Goal: Information Seeking & Learning: Check status

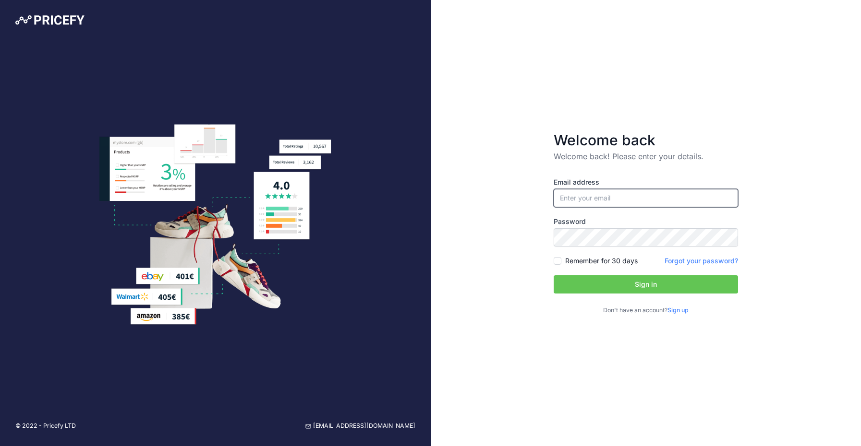
click at [594, 198] on input "email" at bounding box center [646, 198] width 184 height 18
click at [554, 207] on div at bounding box center [554, 207] width 0 height 0
click at [580, 196] on input "email" at bounding box center [646, 198] width 184 height 18
click at [741, 151] on form "Welcome back Welcome back! Please enter your details. Email address Password Si…" at bounding box center [645, 223] width 215 height 215
click at [583, 194] on input "email" at bounding box center [646, 198] width 184 height 18
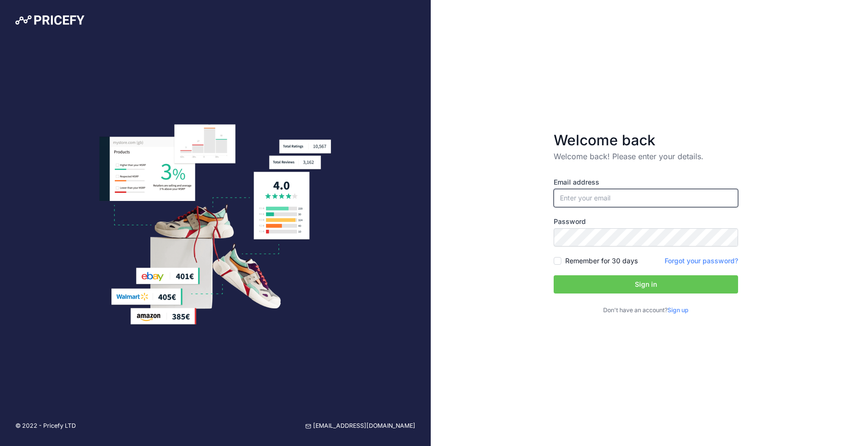
type input "[EMAIL_ADDRESS][DOMAIN_NAME]"
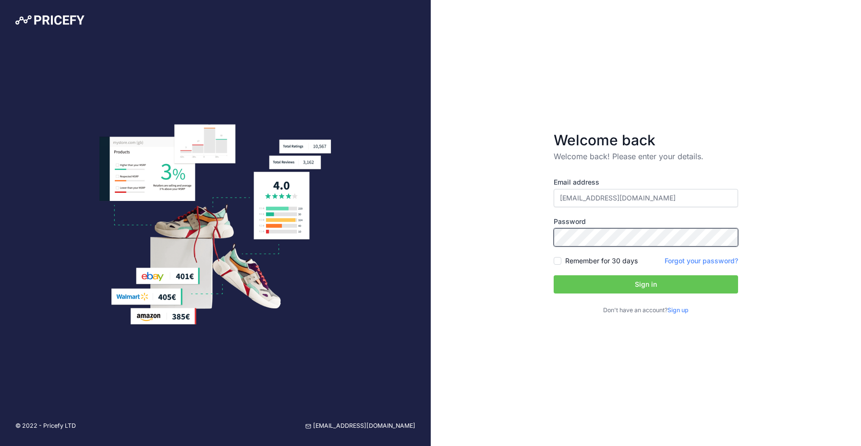
click at [554, 207] on div at bounding box center [554, 207] width 0 height 0
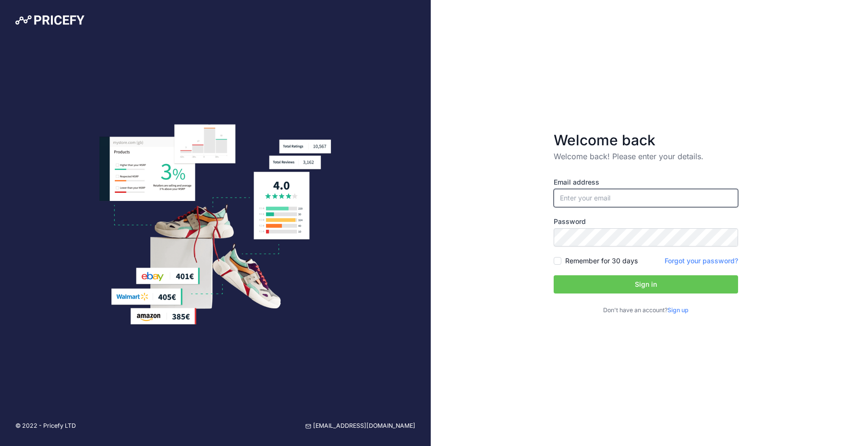
click at [624, 196] on input "email" at bounding box center [646, 198] width 184 height 18
type input "[EMAIL_ADDRESS][DOMAIN_NAME]"
click at [643, 288] on button "Sign in" at bounding box center [646, 285] width 184 height 18
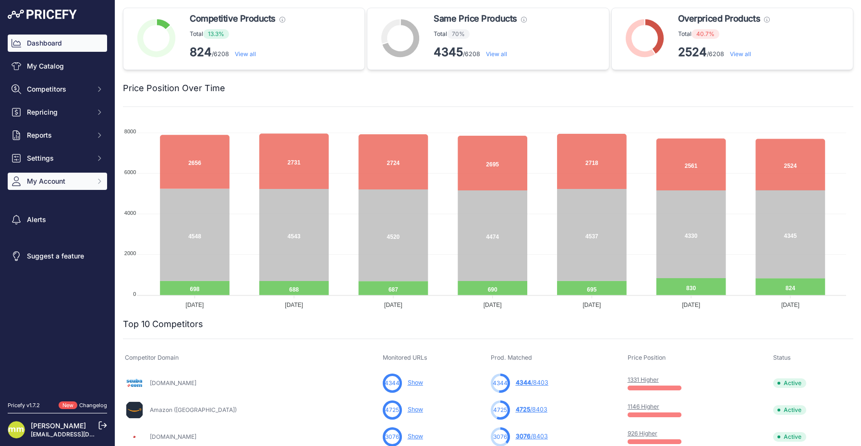
click at [58, 184] on span "My Account" at bounding box center [58, 182] width 63 height 10
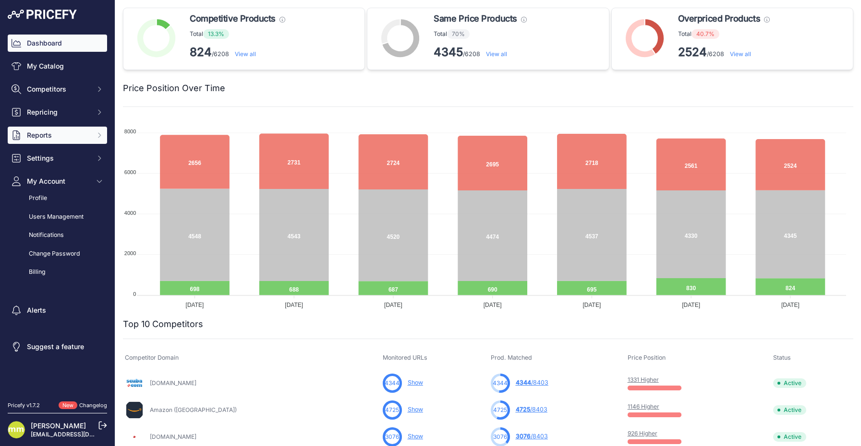
click at [52, 137] on span "Reports" at bounding box center [58, 136] width 63 height 10
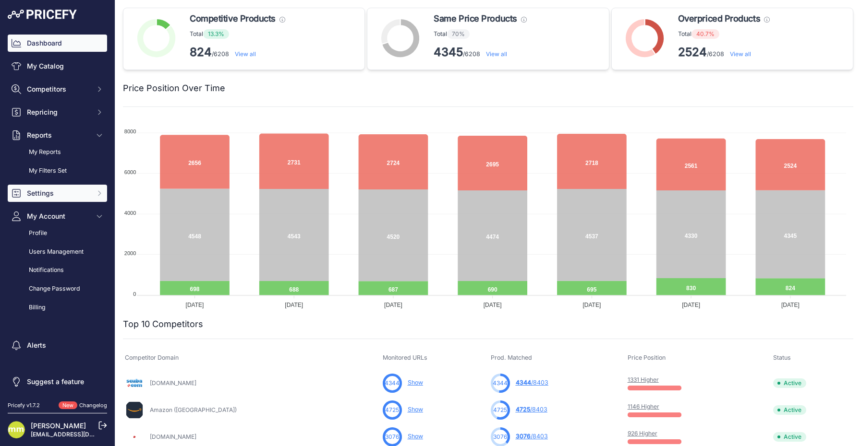
click at [47, 193] on span "Settings" at bounding box center [58, 194] width 63 height 10
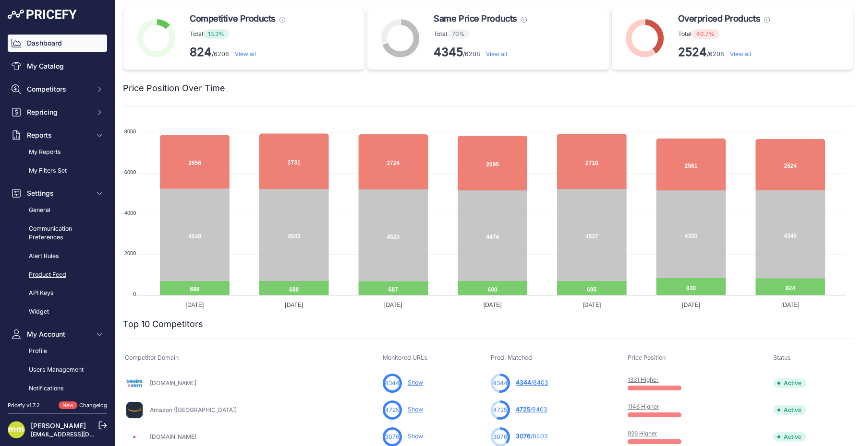
click at [54, 274] on link "Product Feed" at bounding box center [57, 275] width 99 height 17
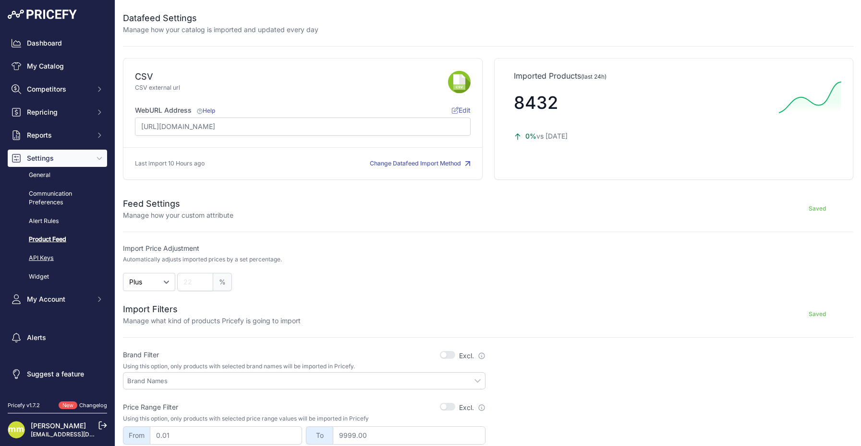
click at [45, 258] on link "API Keys" at bounding box center [57, 258] width 99 height 17
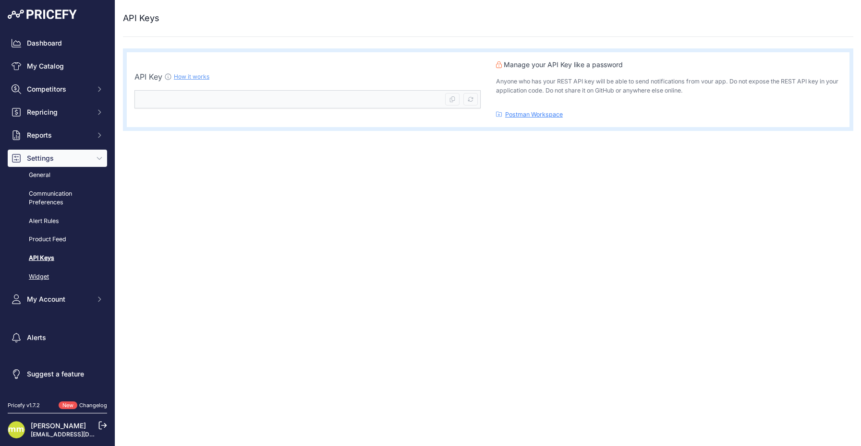
click at [39, 276] on link "Widget" at bounding box center [57, 277] width 99 height 17
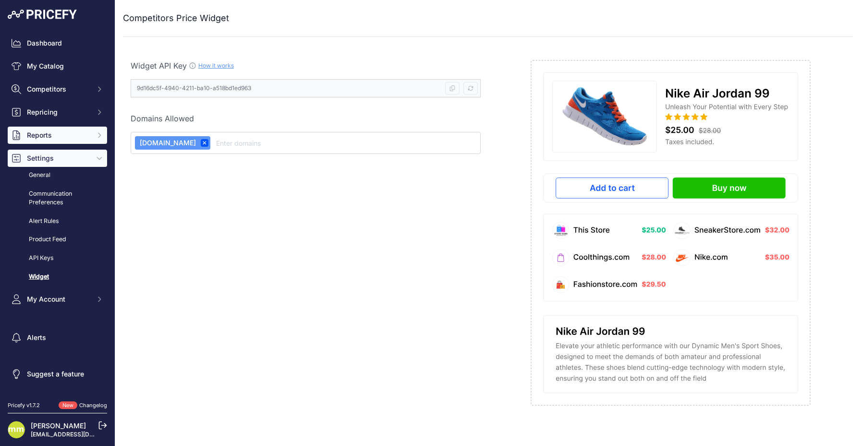
click at [53, 131] on span "Reports" at bounding box center [58, 136] width 63 height 10
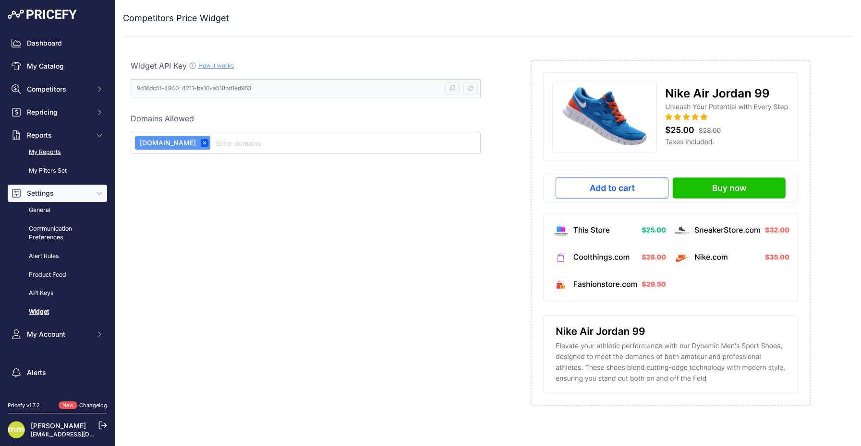
click at [52, 151] on link "My Reports" at bounding box center [57, 152] width 99 height 17
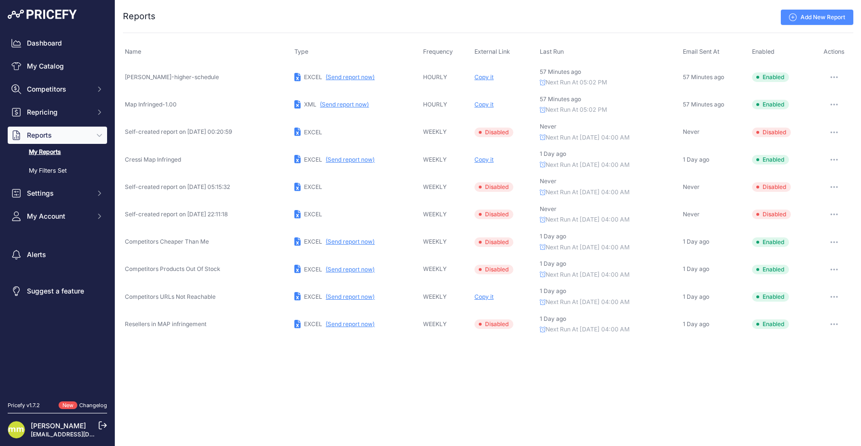
click at [52, 150] on link "My Reports" at bounding box center [57, 152] width 99 height 17
click at [64, 89] on span "Competitors" at bounding box center [58, 89] width 63 height 10
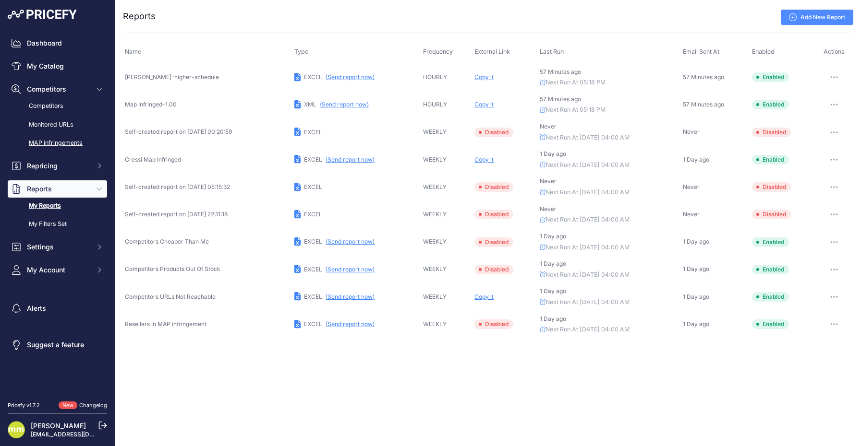
click at [60, 145] on link "MAP infringements" at bounding box center [57, 143] width 99 height 17
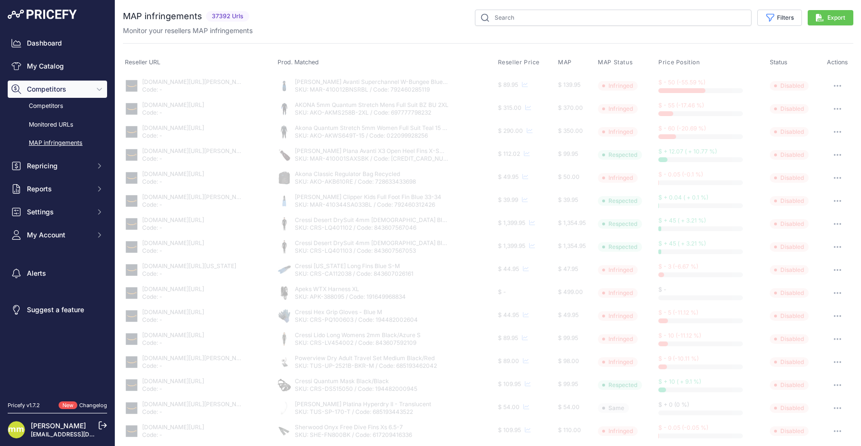
click at [64, 142] on link "MAP infringements" at bounding box center [57, 143] width 99 height 17
click at [46, 143] on link "MAP infringements" at bounding box center [57, 143] width 99 height 17
click at [58, 140] on link "MAP infringements" at bounding box center [57, 143] width 99 height 17
click at [61, 142] on link "MAP infringements" at bounding box center [57, 143] width 99 height 17
click at [827, 18] on button "Export" at bounding box center [831, 17] width 46 height 15
